Goal: Task Accomplishment & Management: Use online tool/utility

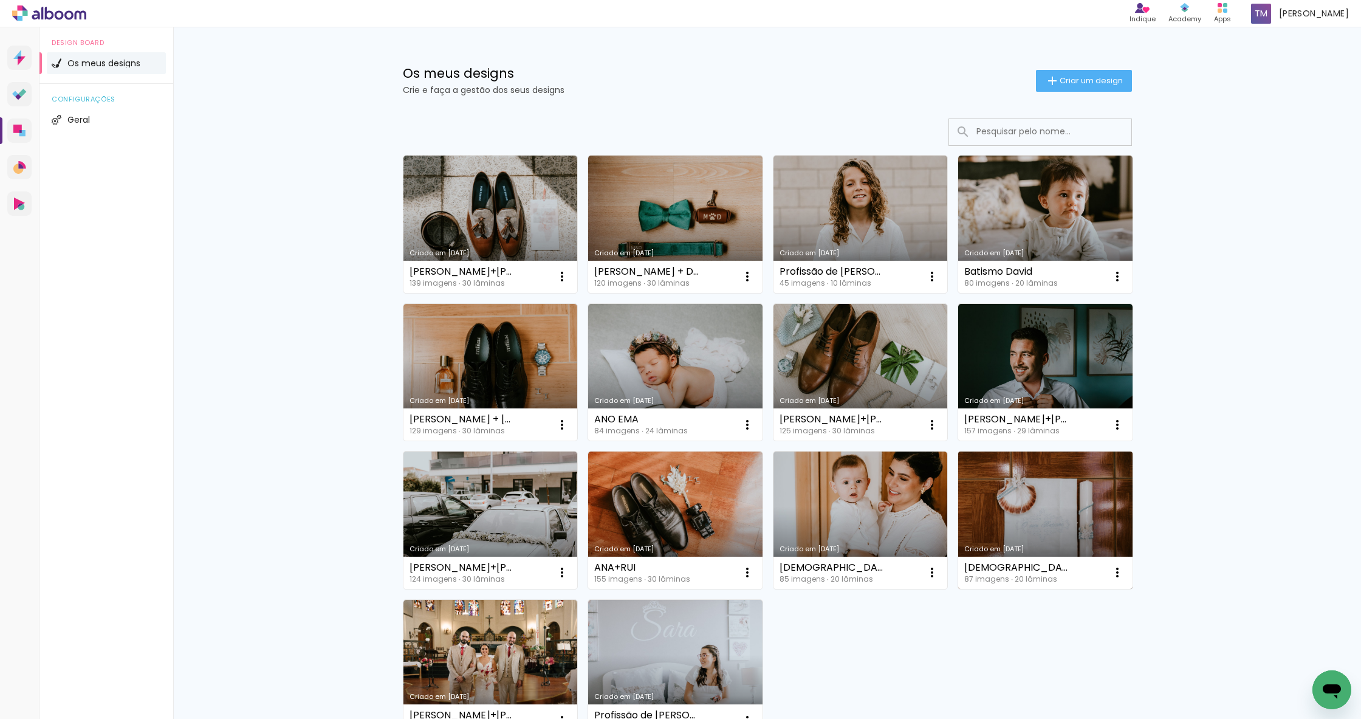
click at [1059, 519] on link "Criado em [DATE]" at bounding box center [1045, 519] width 174 height 137
